Goal: Transaction & Acquisition: Purchase product/service

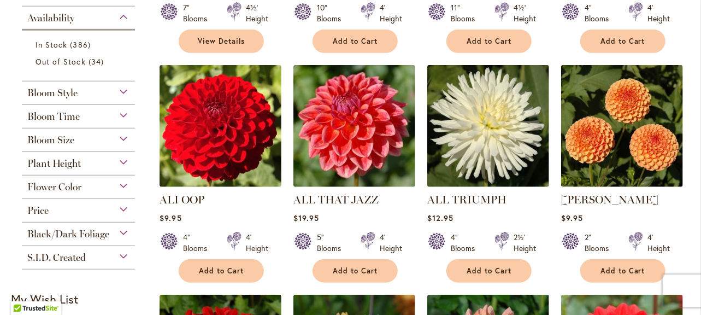
scroll to position [455, 0]
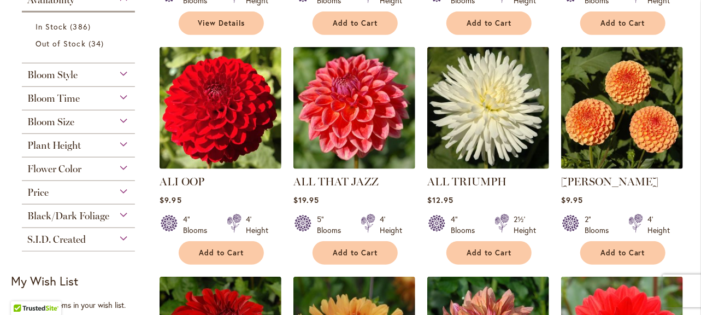
click at [122, 166] on div "Flower Color" at bounding box center [78, 165] width 113 height 17
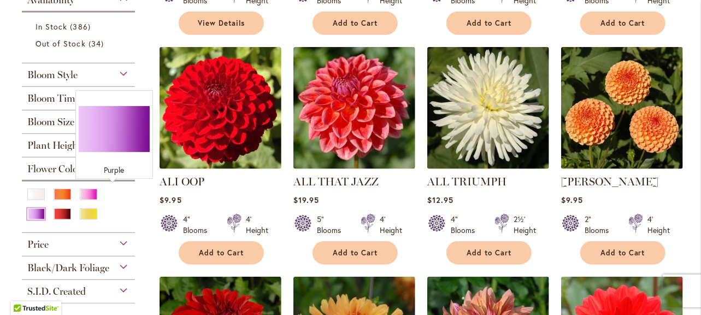
click at [45, 208] on div "Purple" at bounding box center [35, 213] width 17 height 11
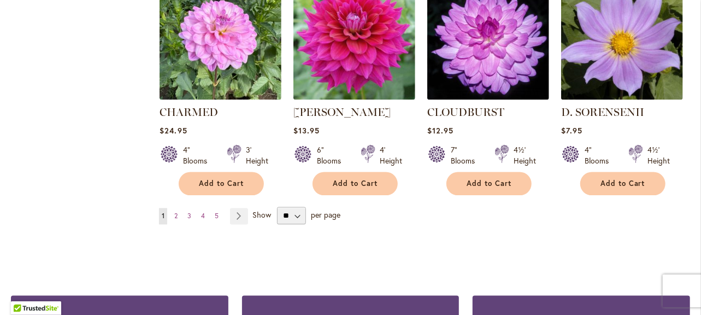
scroll to position [984, 0]
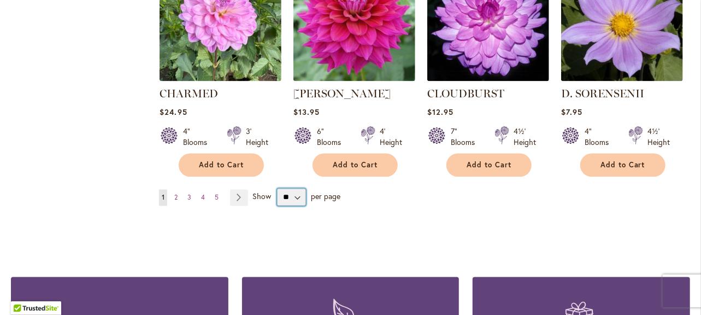
click at [294, 194] on select "** ** ** **" at bounding box center [291, 197] width 28 height 17
select select "**"
click at [277, 189] on select "** ** ** **" at bounding box center [291, 197] width 28 height 17
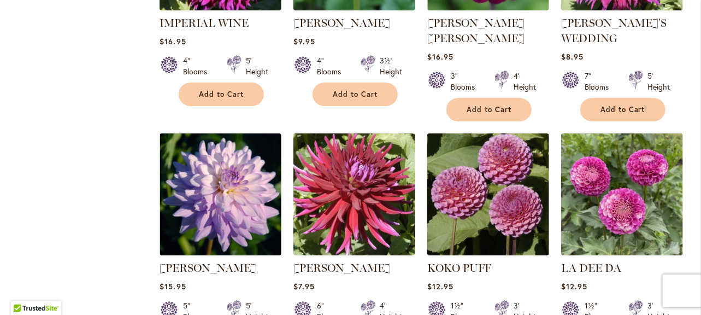
scroll to position [2022, 0]
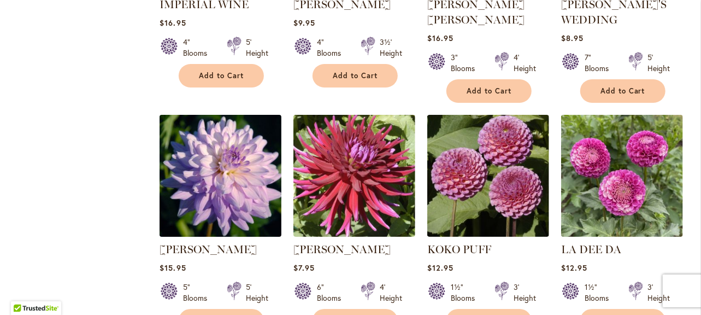
click at [203, 184] on img at bounding box center [221, 175] width 128 height 128
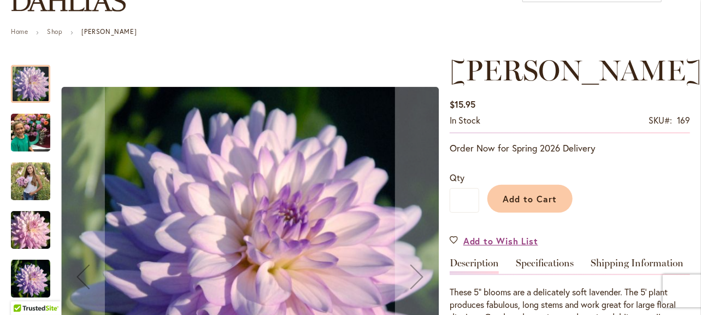
scroll to position [109, 0]
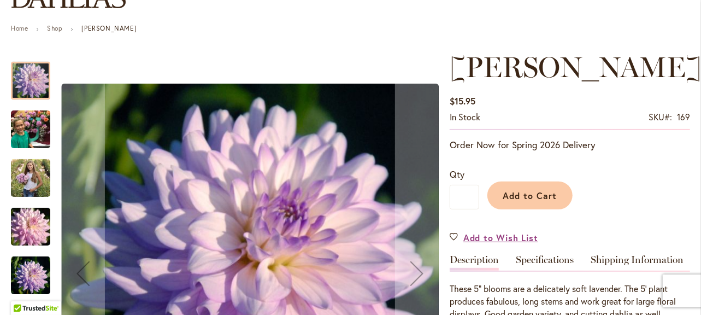
click at [34, 130] on img "JORDAN NICOLE" at bounding box center [30, 129] width 39 height 52
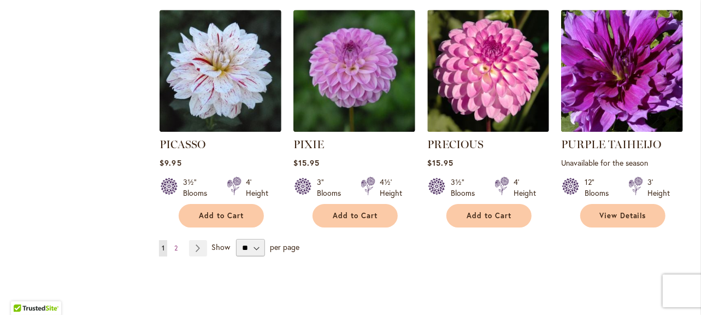
scroll to position [3807, 0]
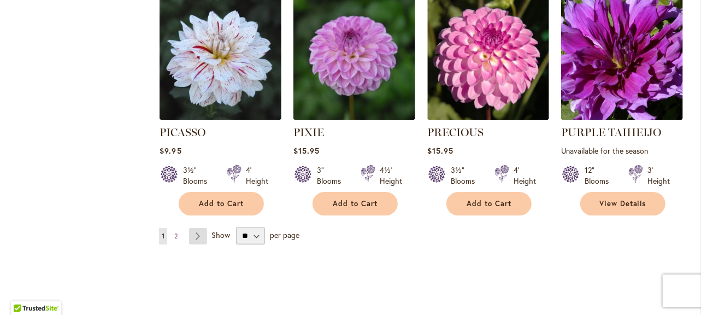
click at [197, 228] on link "Page Next" at bounding box center [198, 236] width 18 height 16
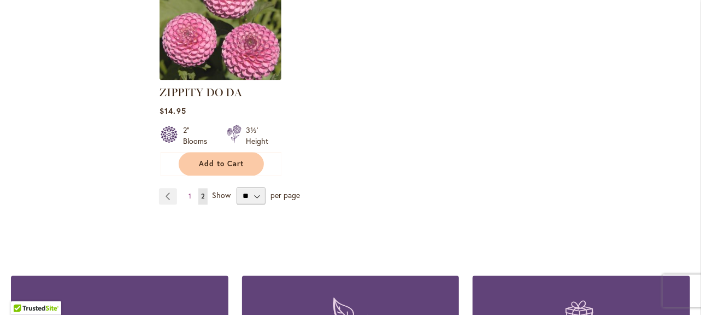
scroll to position [1238, 0]
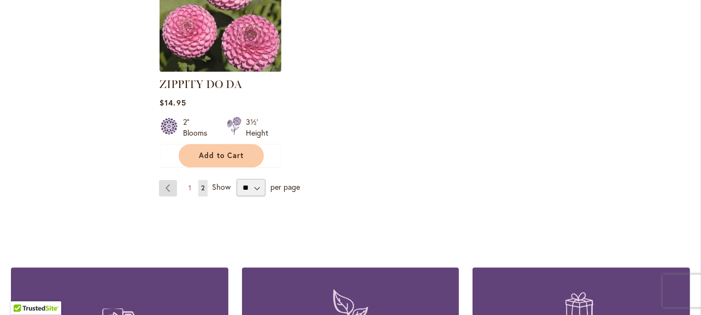
click at [163, 180] on link "Page Previous" at bounding box center [168, 188] width 18 height 16
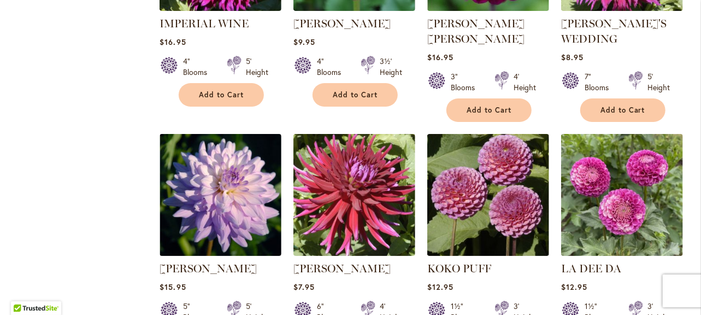
scroll to position [2022, 0]
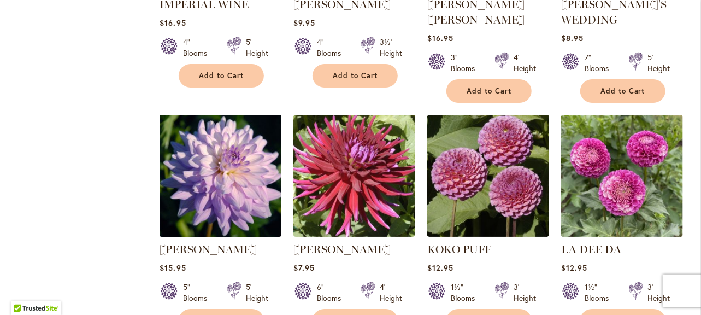
click at [202, 181] on img at bounding box center [221, 175] width 128 height 128
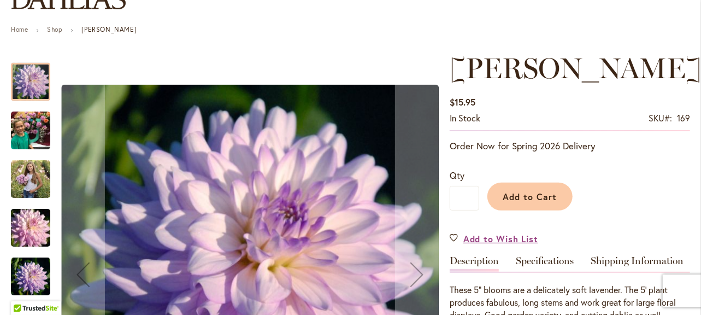
scroll to position [109, 0]
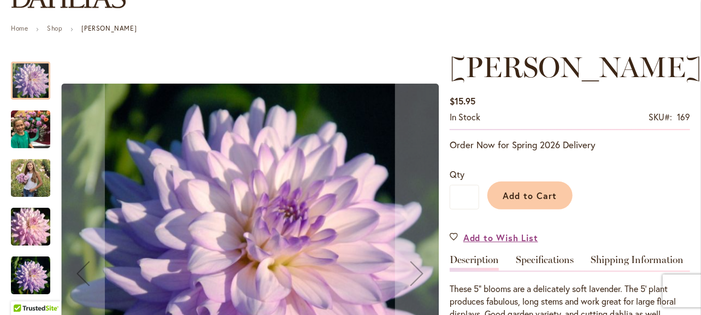
click at [33, 137] on img "JORDAN NICOLE" at bounding box center [30, 129] width 39 height 52
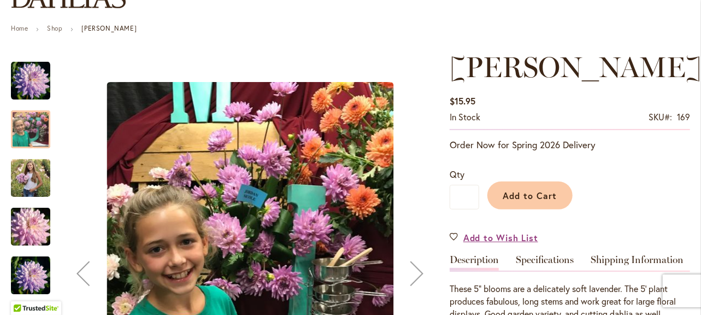
click at [31, 179] on img "JORDAN NICOLE" at bounding box center [30, 177] width 39 height 49
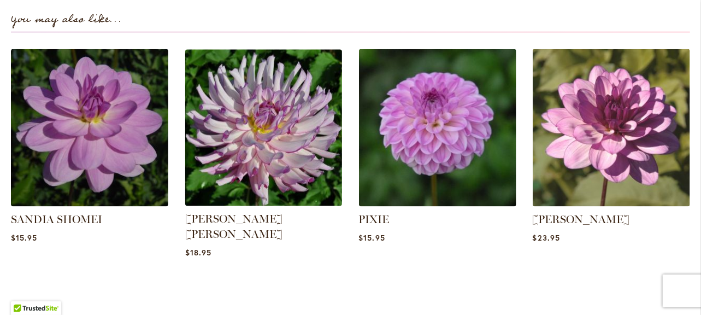
scroll to position [765, 0]
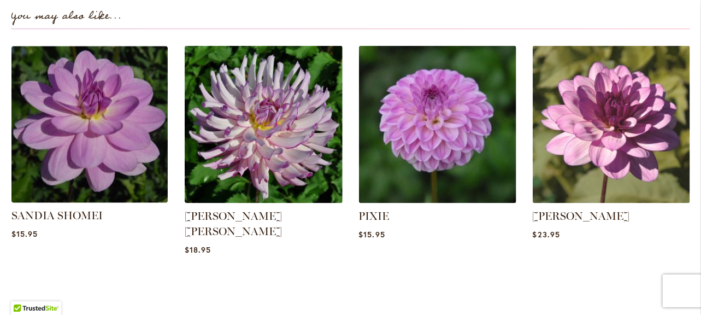
click at [106, 170] on img at bounding box center [90, 125] width 165 height 165
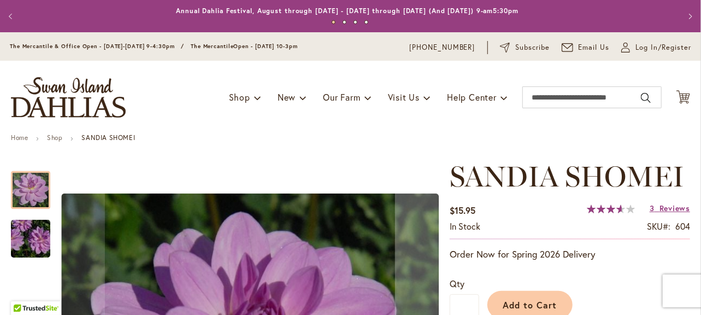
click at [33, 230] on img "SANDIA SHOMEI" at bounding box center [30, 239] width 79 height 52
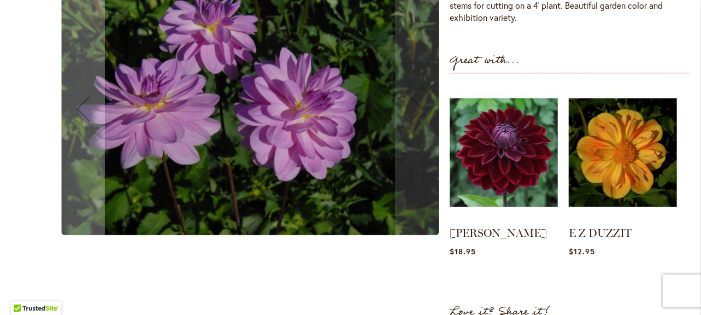
scroll to position [419, 0]
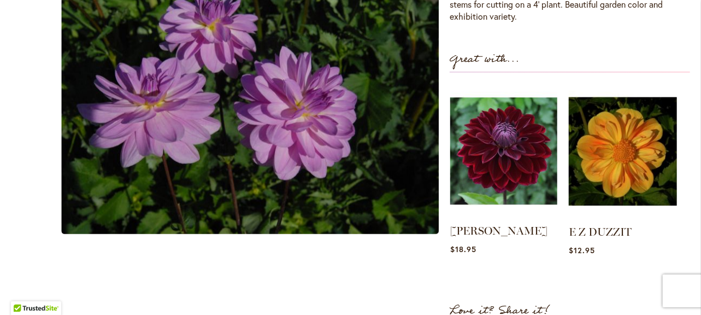
click at [475, 155] on img at bounding box center [503, 151] width 107 height 134
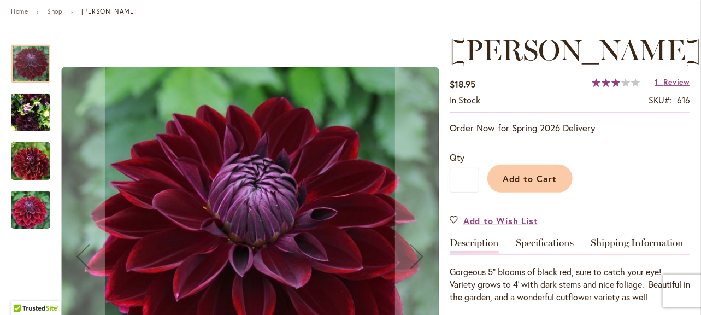
scroll to position [127, 0]
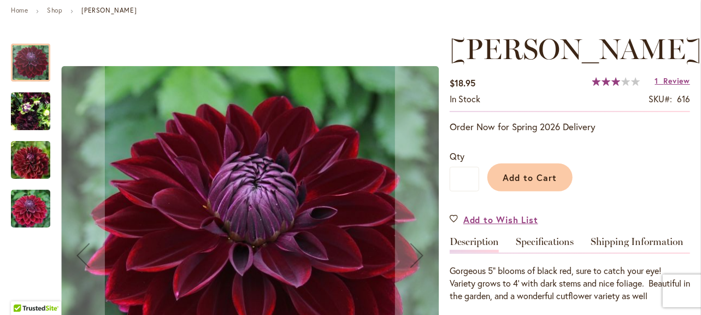
click at [41, 111] on img "Kaisha Lea" at bounding box center [30, 111] width 39 height 52
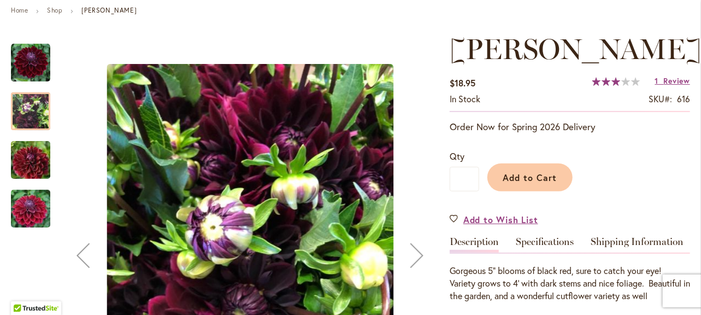
click at [26, 160] on img "Kaisha Lea" at bounding box center [30, 160] width 79 height 52
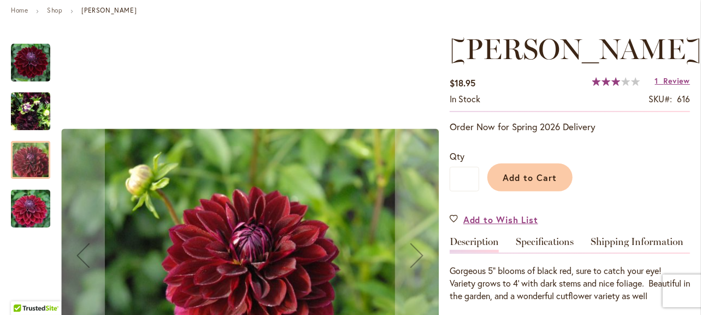
click at [17, 197] on img "Kaisha Lea" at bounding box center [30, 209] width 79 height 52
